Goal: Information Seeking & Learning: Learn about a topic

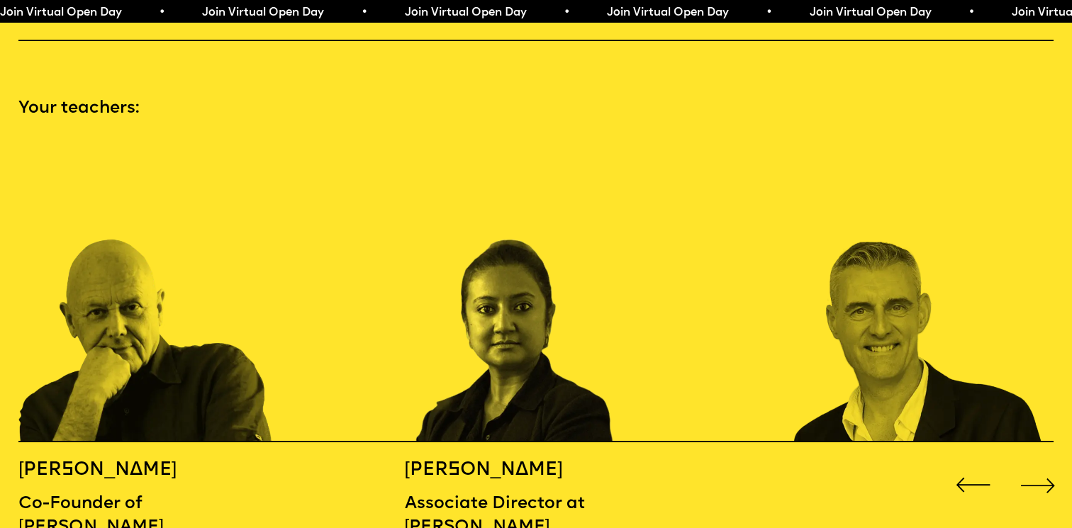
scroll to position [1575, 0]
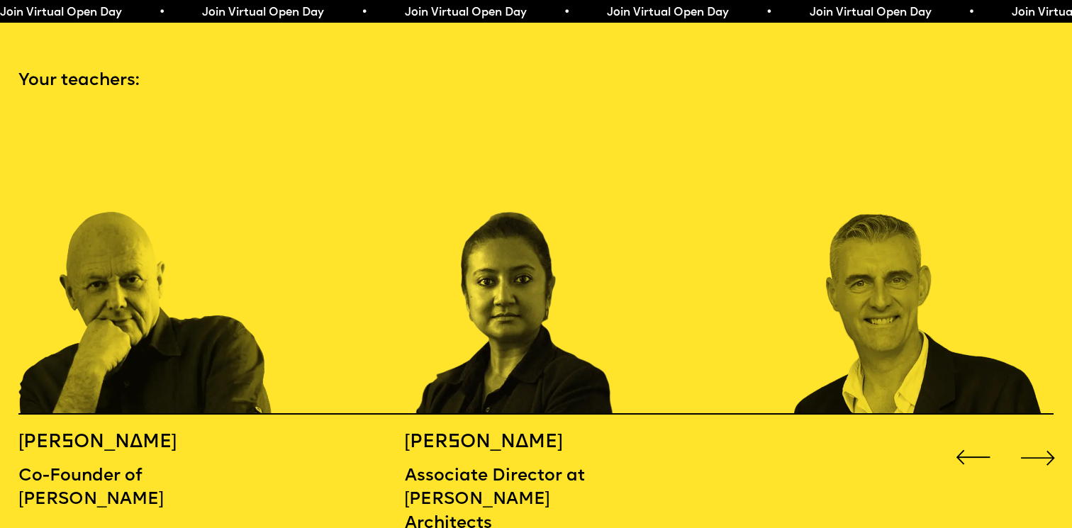
click at [1031, 436] on div "Next slide" at bounding box center [1038, 457] width 43 height 43
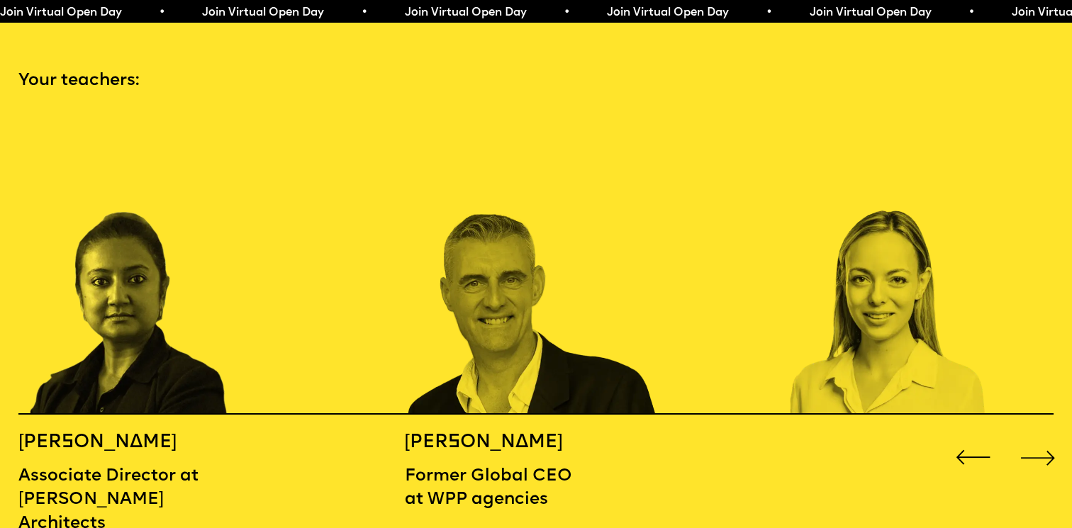
click at [1031, 436] on div "Next slide" at bounding box center [1038, 457] width 43 height 43
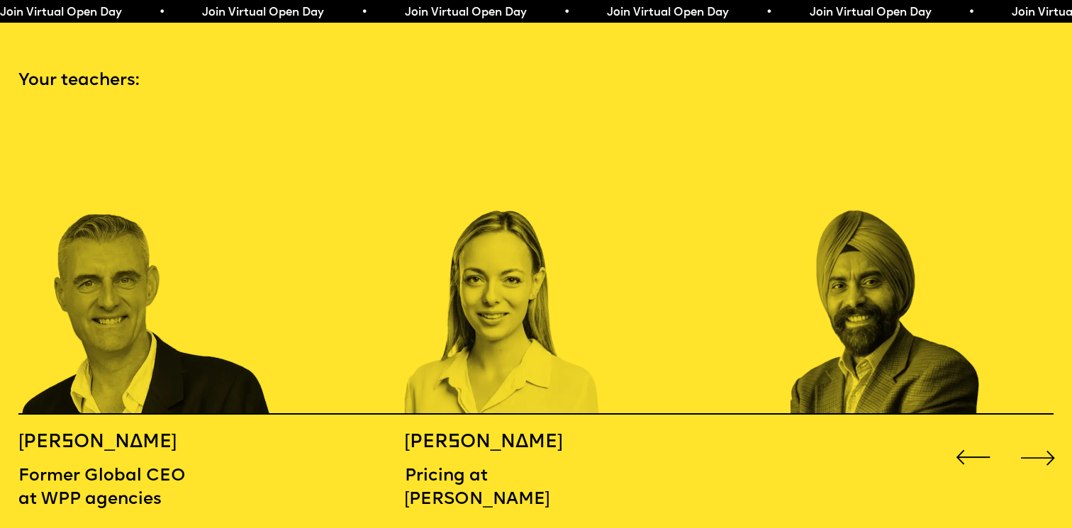
click at [1031, 436] on div "Next slide" at bounding box center [1038, 457] width 43 height 43
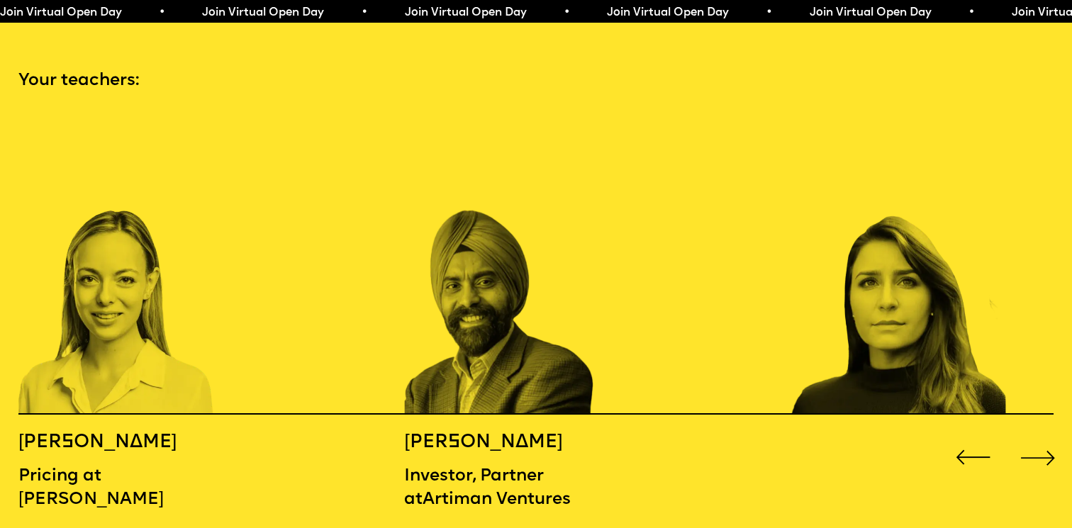
click at [1031, 436] on div "Next slide" at bounding box center [1038, 457] width 43 height 43
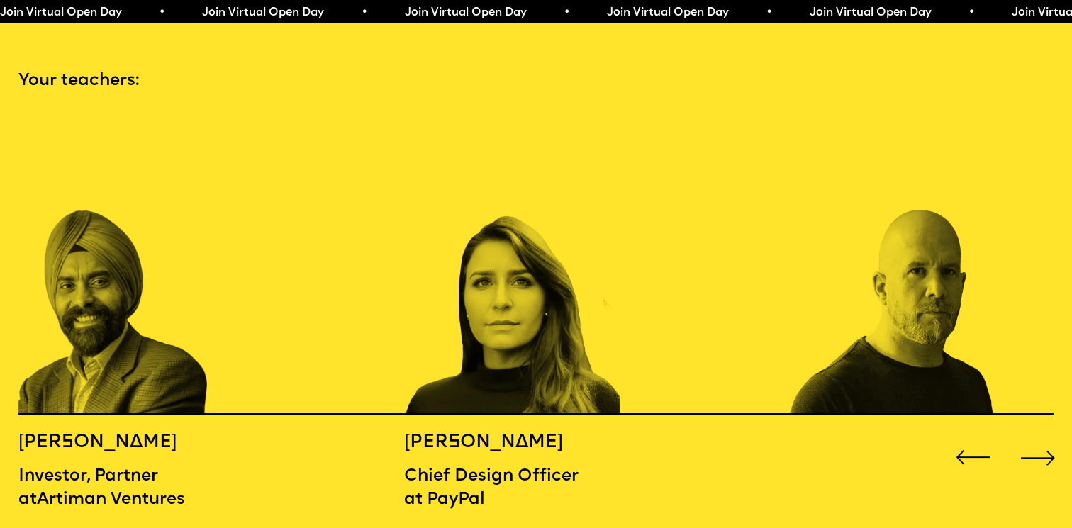
click at [1031, 436] on div "Next slide" at bounding box center [1038, 457] width 43 height 43
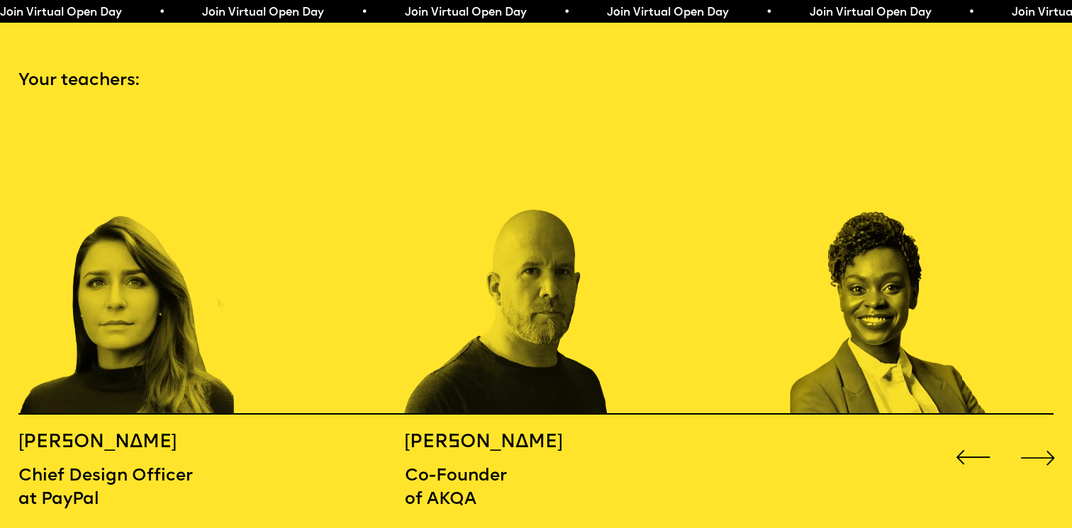
click at [1031, 436] on div "Next slide" at bounding box center [1038, 457] width 43 height 43
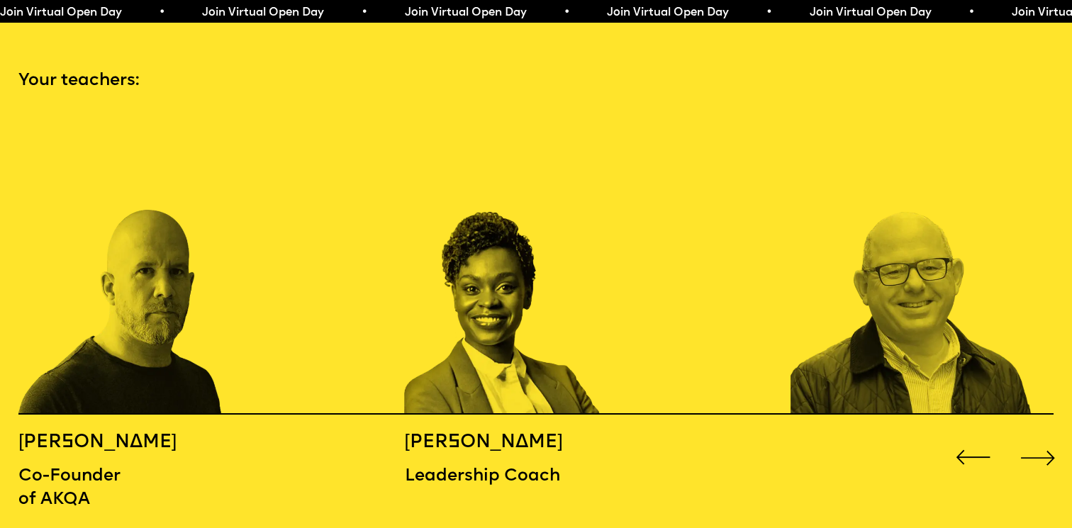
click at [476, 436] on div "[PERSON_NAME] Leadership Coach" at bounding box center [501, 460] width 193 height 58
click at [492, 431] on h5 "[PERSON_NAME]" at bounding box center [501, 442] width 193 height 23
click at [538, 229] on img "8 / 16" at bounding box center [533, 265] width 257 height 300
click at [1057, 436] on div "Next slide" at bounding box center [1038, 457] width 43 height 43
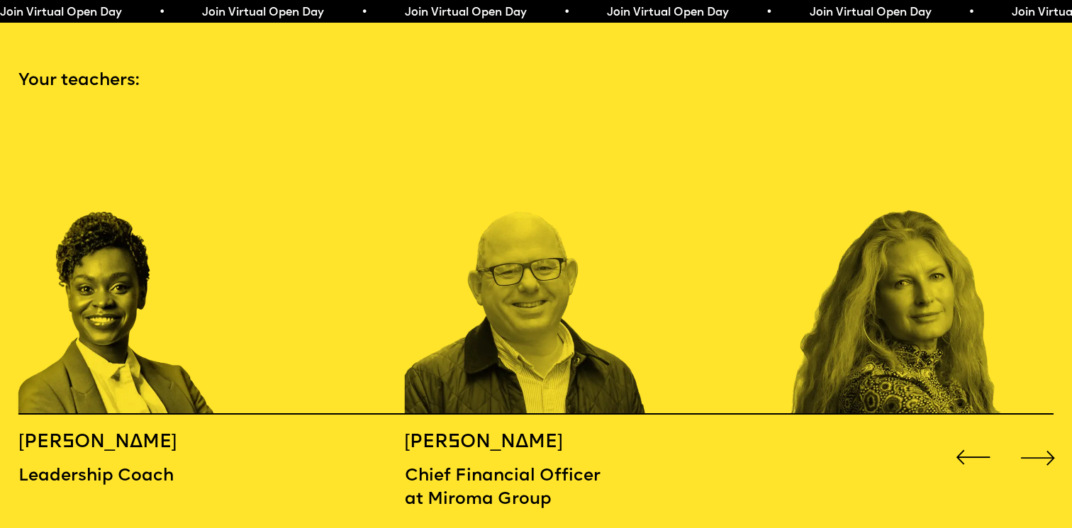
click at [965, 436] on div "Previous slide" at bounding box center [973, 457] width 43 height 43
